Goal: Task Accomplishment & Management: Manage account settings

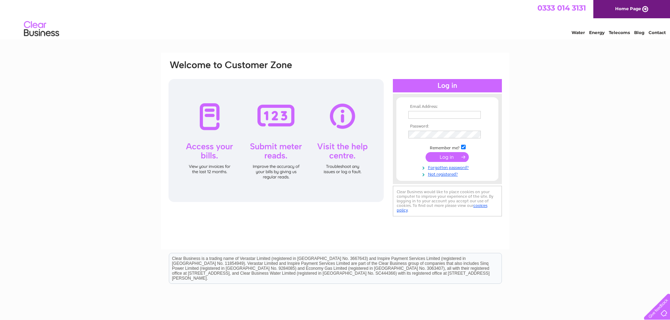
type input "laura@glasgocabs.co.uk"
click at [439, 155] on input "submit" at bounding box center [447, 157] width 43 height 10
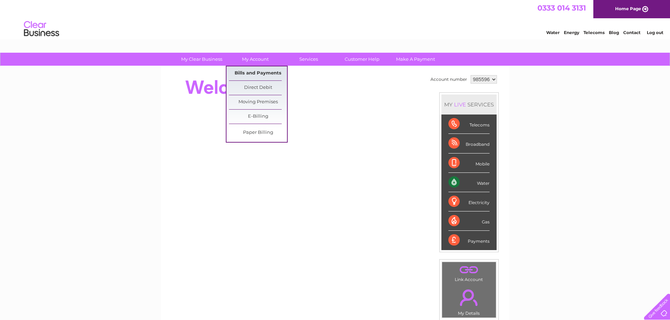
click at [255, 72] on link "Bills and Payments" at bounding box center [258, 73] width 58 height 14
click at [253, 71] on link "Bills and Payments" at bounding box center [258, 73] width 58 height 14
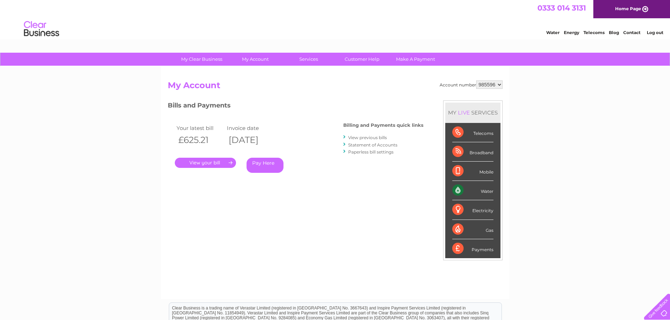
click at [195, 164] on link "." at bounding box center [205, 163] width 61 height 10
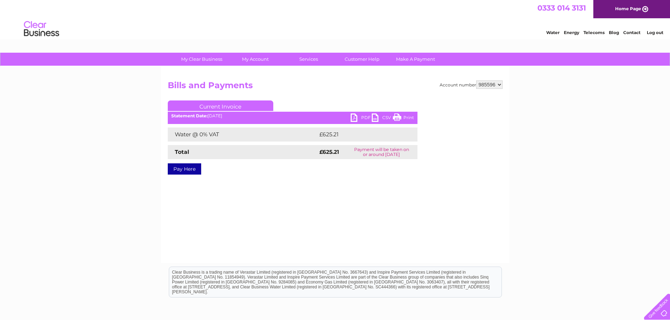
click at [352, 117] on link "PDF" at bounding box center [361, 119] width 21 height 10
click at [657, 36] on li "Log out" at bounding box center [655, 32] width 21 height 9
click at [656, 31] on link "Log out" at bounding box center [655, 32] width 17 height 5
